Goal: Information Seeking & Learning: Compare options

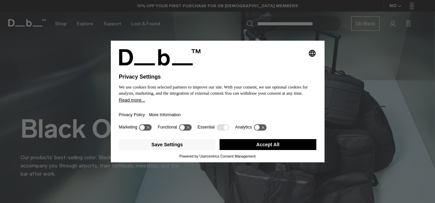
click at [280, 143] on button "Accept All" at bounding box center [268, 144] width 97 height 11
click at [275, 146] on button "Accept All" at bounding box center [268, 144] width 97 height 11
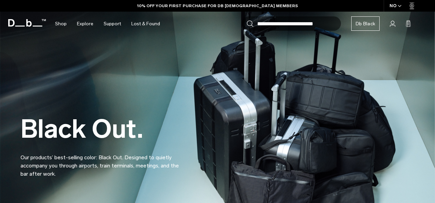
click at [274, 145] on div "Black Out. Our products’ best-selling color: Black Out. Designed to quietly acc…" at bounding box center [218, 130] width 394 height 137
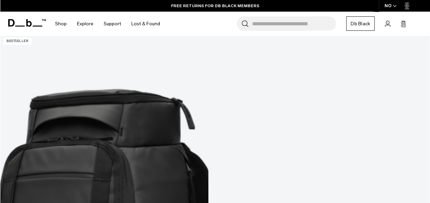
scroll to position [137, 0]
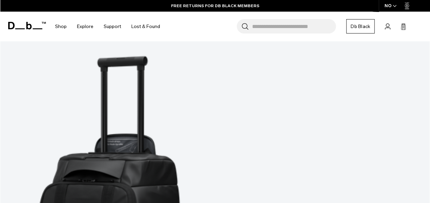
scroll to position [2291, 0]
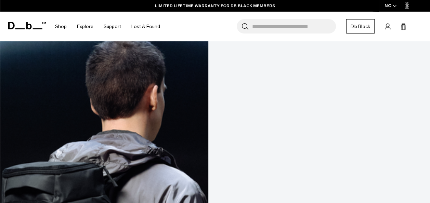
scroll to position [171, 0]
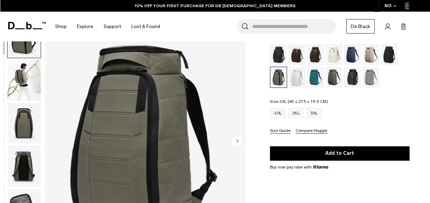
scroll to position [34, 0]
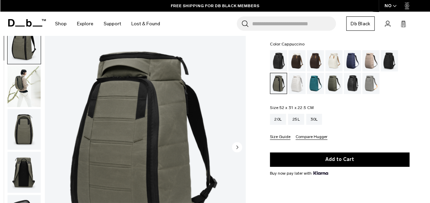
click at [299, 61] on div "Cappuccino" at bounding box center [296, 60] width 17 height 21
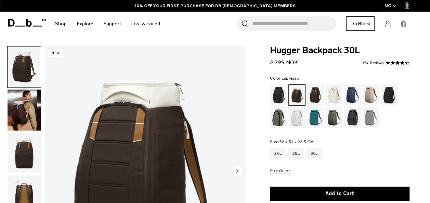
click at [314, 92] on div "Espresso" at bounding box center [315, 94] width 17 height 21
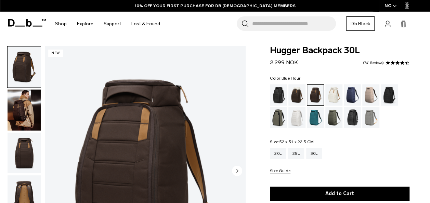
click at [347, 92] on div "Blue Hour" at bounding box center [352, 94] width 17 height 21
